Goal: Book appointment/travel/reservation

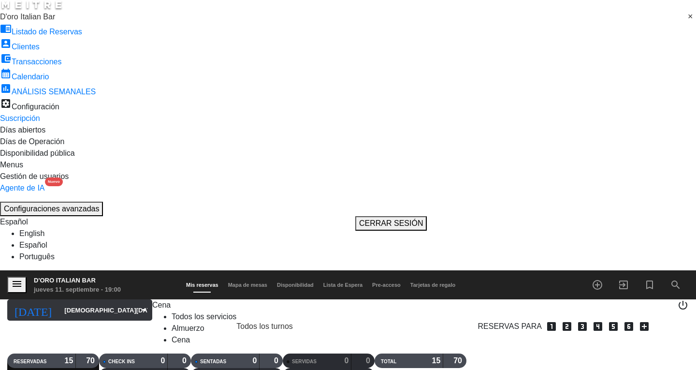
click at [59, 302] on input "[DEMOGRAPHIC_DATA][DATE]" at bounding box center [105, 310] width 93 height 17
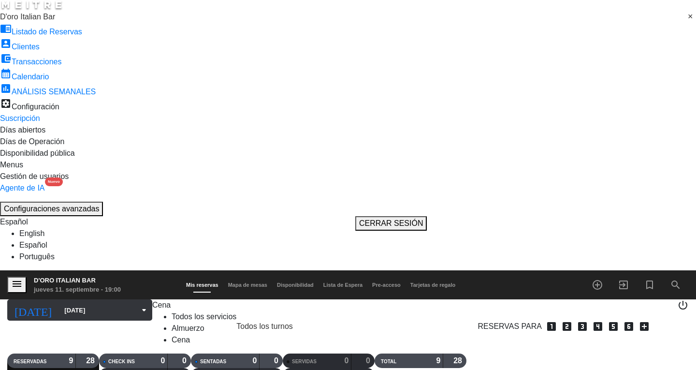
click at [77, 302] on input "[DATE]" at bounding box center [105, 310] width 93 height 17
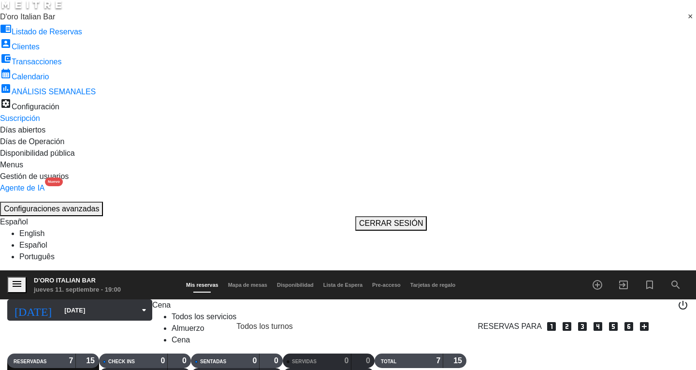
click at [138, 304] on icon "arrow_drop_down" at bounding box center [144, 310] width 12 height 12
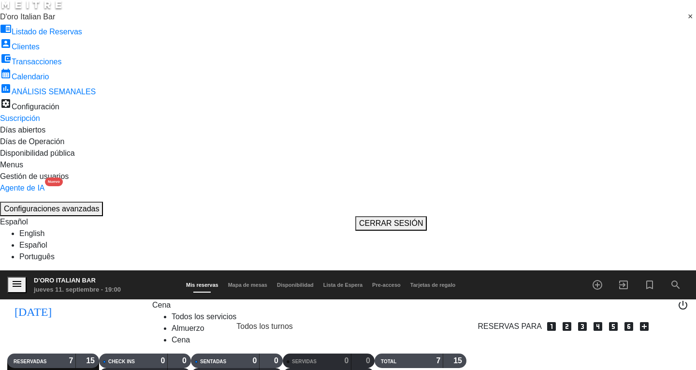
type input "[DATE]"
click at [171, 301] on span "Cena" at bounding box center [161, 305] width 18 height 8
click at [157, 270] on div "menu D'oro Italian Bar [DATE] 11. septiembre - 19:00 Mis reservas Mapa de mesas…" at bounding box center [348, 333] width 696 height 126
